Goal: Complete application form

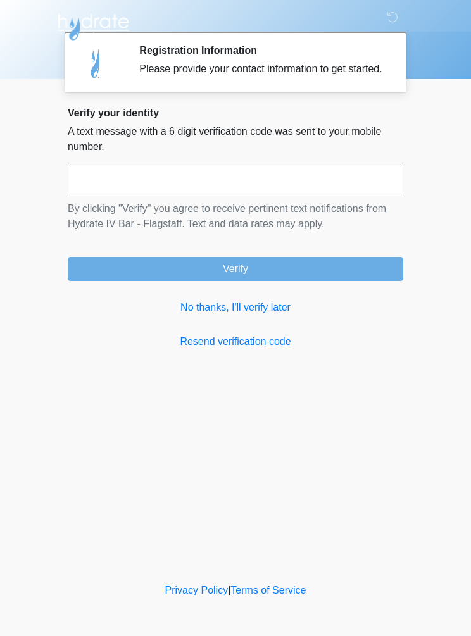
click at [242, 315] on link "No thanks, I'll verify later" at bounding box center [235, 307] width 335 height 15
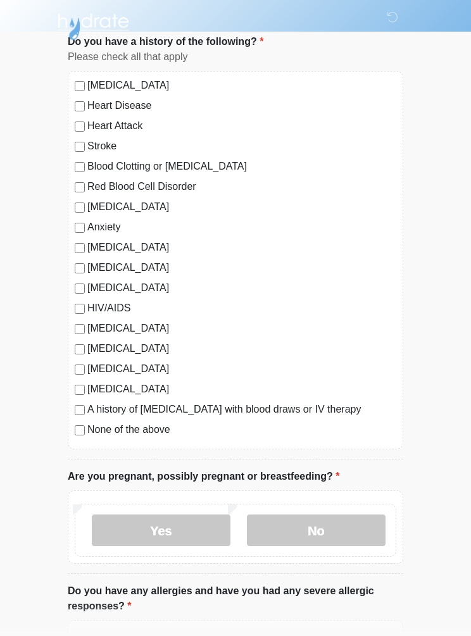
scroll to position [85, 0]
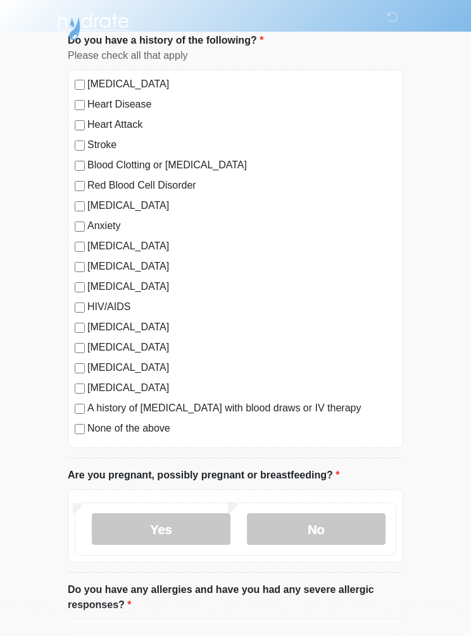
click at [162, 433] on label "None of the above" at bounding box center [241, 428] width 309 height 15
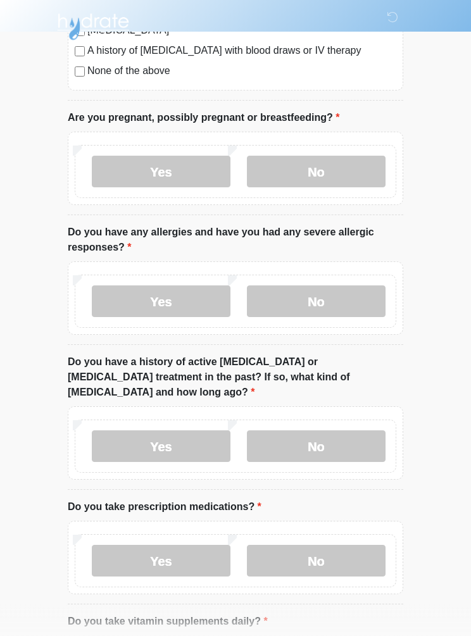
scroll to position [447, 0]
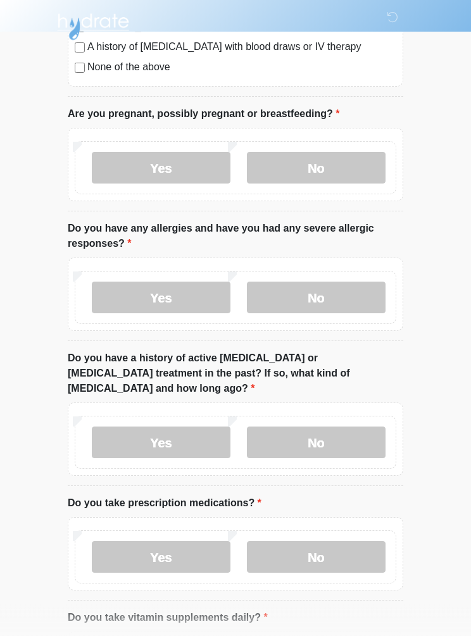
click at [327, 159] on label "No" at bounding box center [316, 168] width 139 height 32
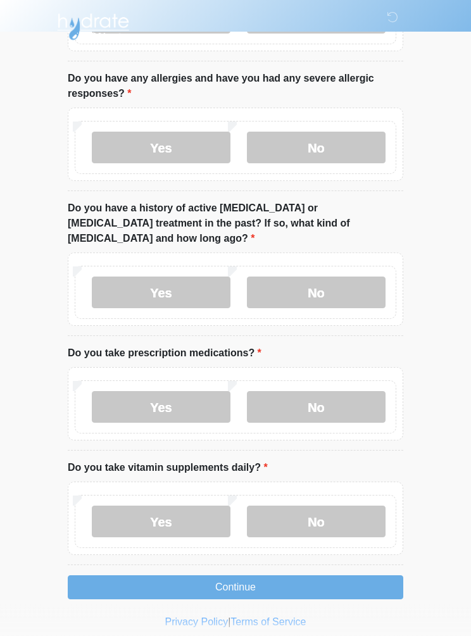
scroll to position [595, 0]
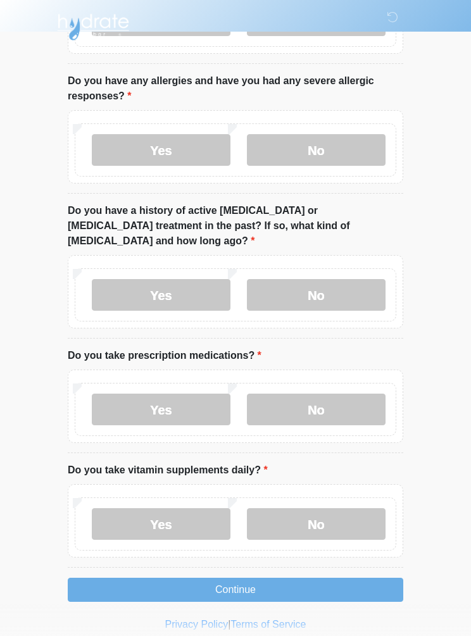
click at [188, 152] on label "Yes" at bounding box center [161, 150] width 139 height 32
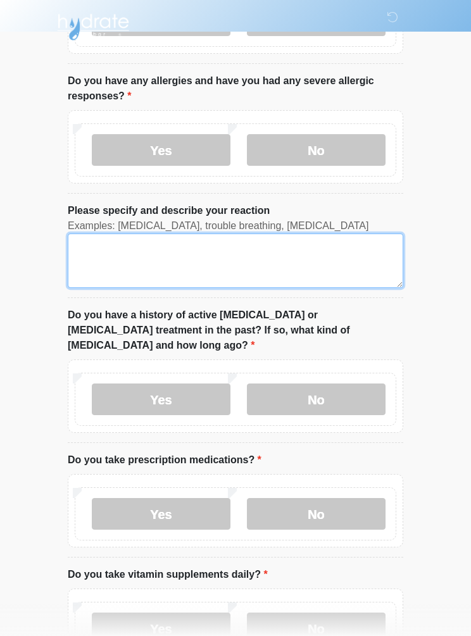
click at [316, 253] on textarea "Please specify and describe your reaction" at bounding box center [235, 260] width 335 height 54
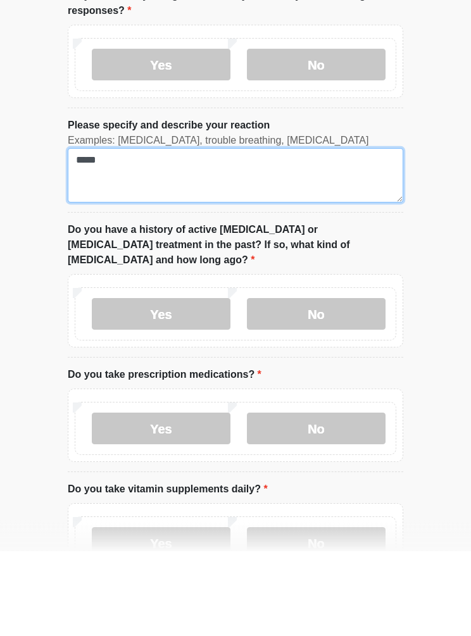
type textarea "*****"
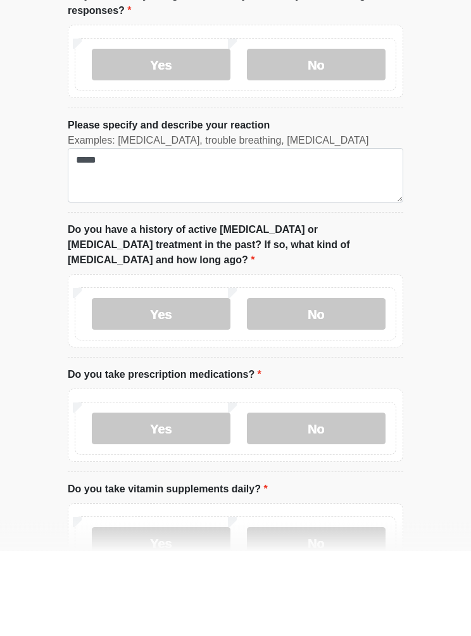
click at [318, 383] on label "No" at bounding box center [316, 399] width 139 height 32
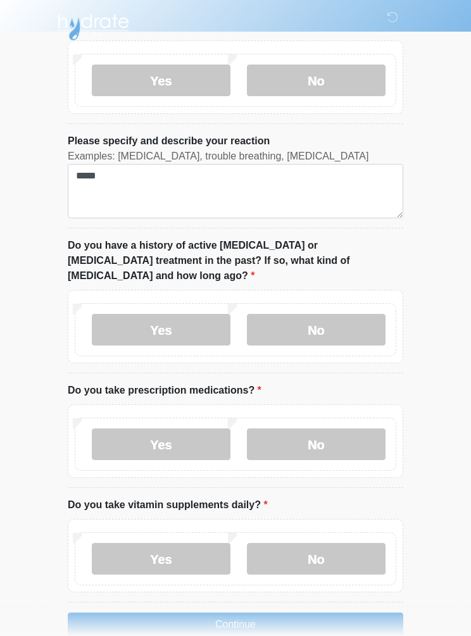
scroll to position [716, 0]
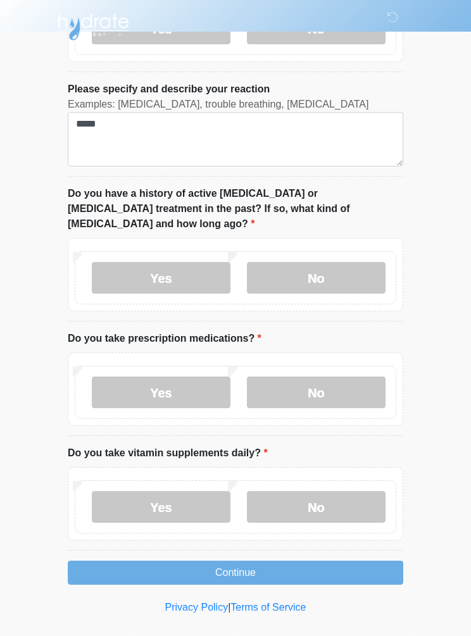
click at [335, 376] on label "No" at bounding box center [316, 392] width 139 height 32
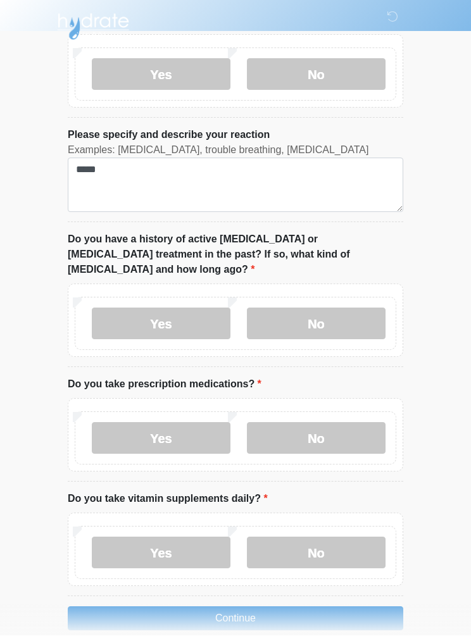
scroll to position [664, 0]
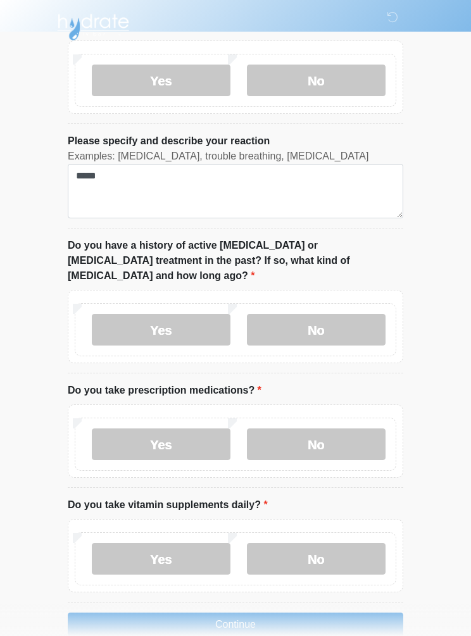
click at [183, 548] on label "Yes" at bounding box center [161, 559] width 139 height 32
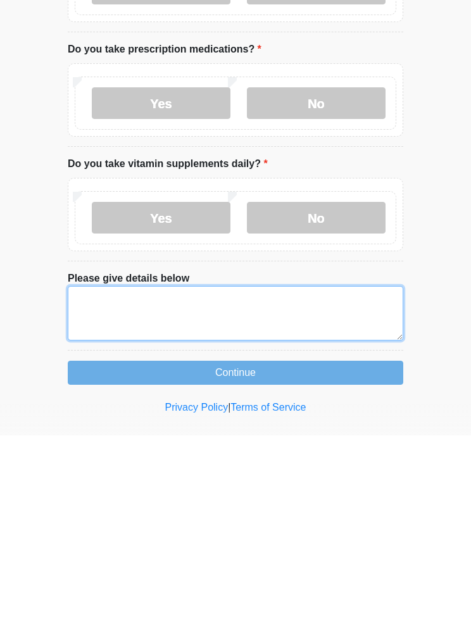
type textarea "*"
type textarea "**********"
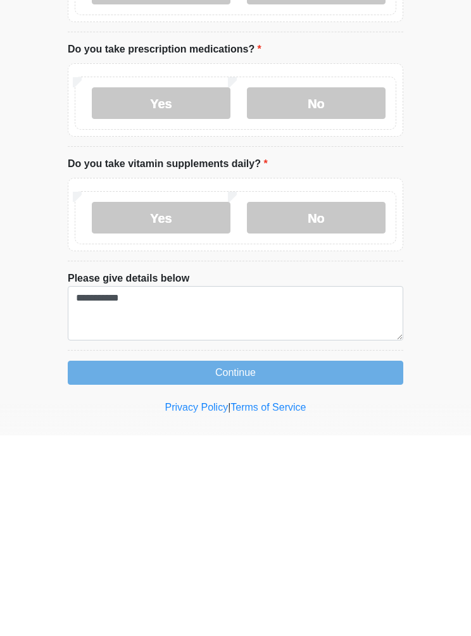
click at [350, 561] on button "Continue" at bounding box center [235, 573] width 335 height 24
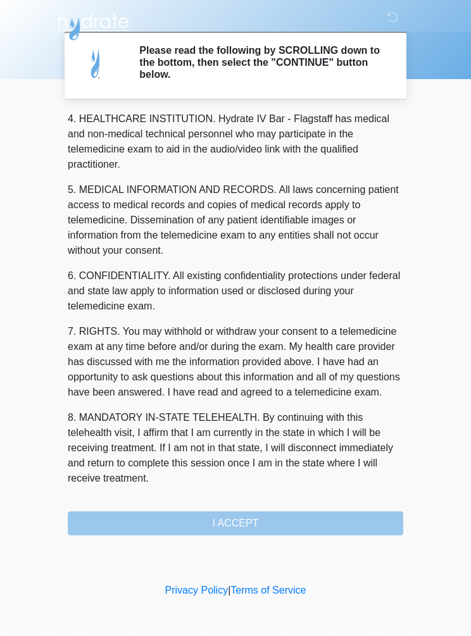
scroll to position [366, 0]
click at [330, 507] on div "1. PURPOSE. The purpose of this form is to obtain your consent for a telemedici…" at bounding box center [235, 324] width 335 height 422
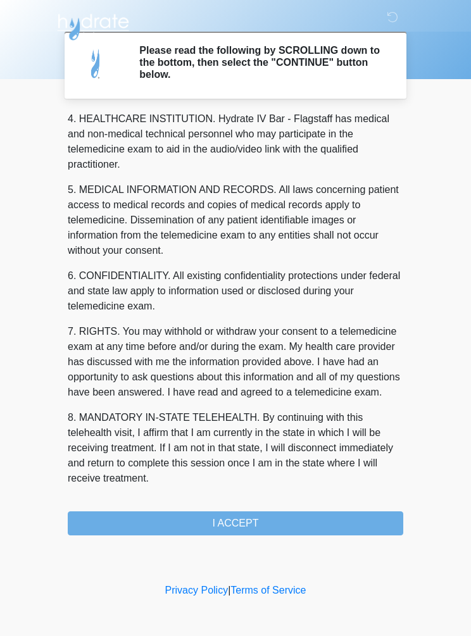
click at [333, 517] on button "I ACCEPT" at bounding box center [235, 523] width 335 height 24
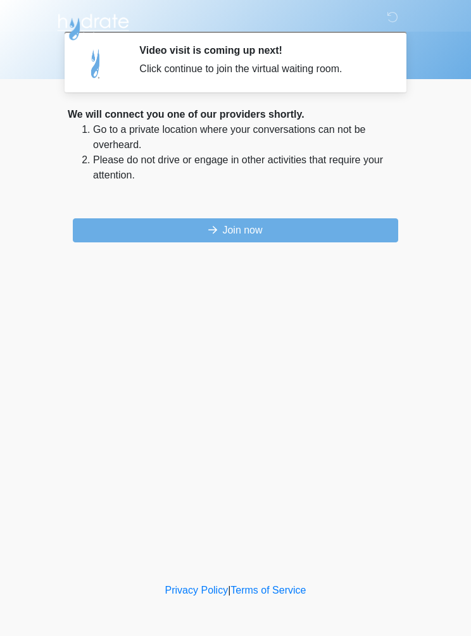
click at [342, 230] on button "Join now" at bounding box center [235, 230] width 325 height 24
click at [344, 238] on button "Join now" at bounding box center [235, 230] width 325 height 24
click at [288, 234] on button "Join now" at bounding box center [235, 230] width 325 height 24
